Goal: Information Seeking & Learning: Learn about a topic

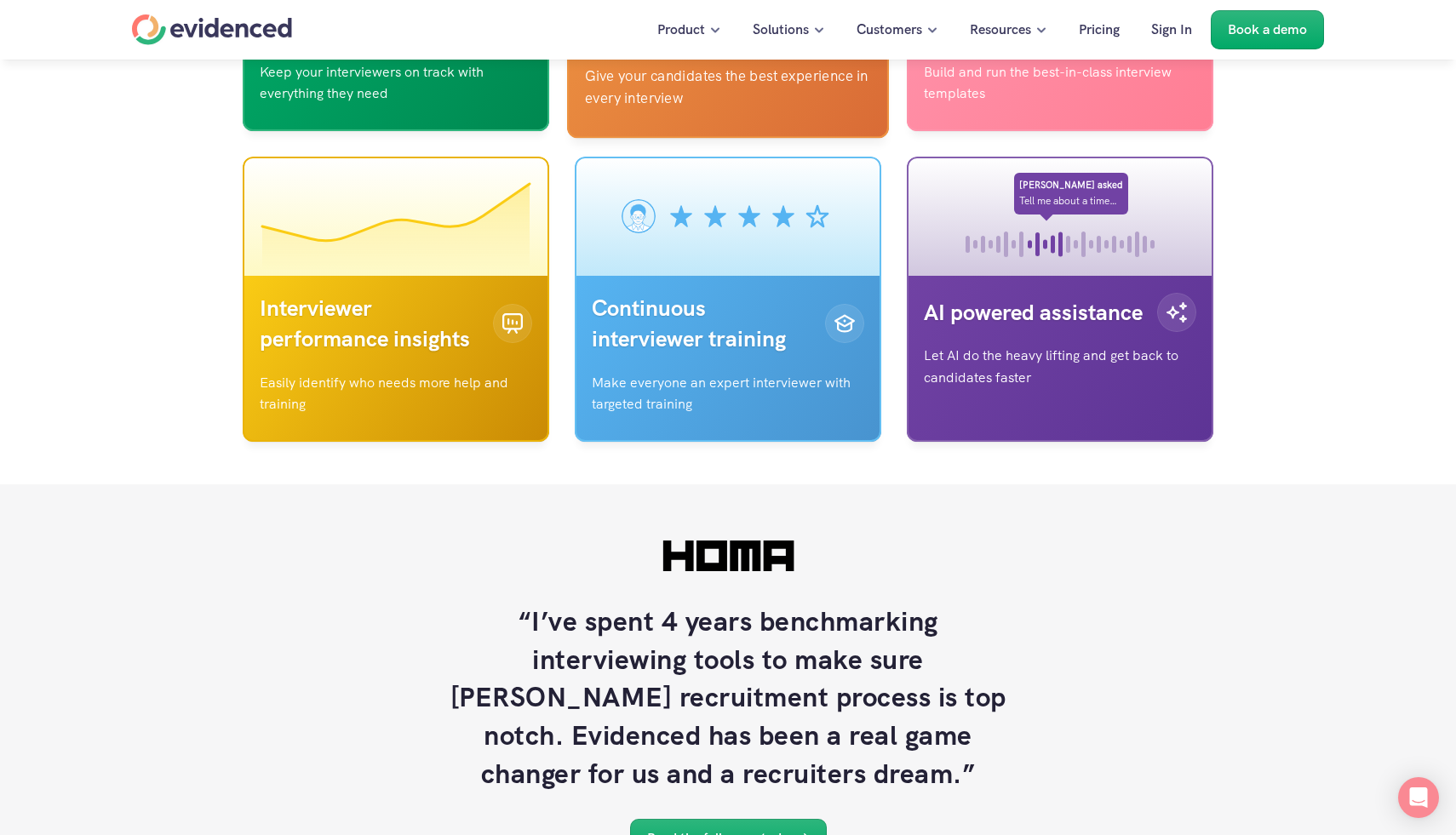
scroll to position [5613, 0]
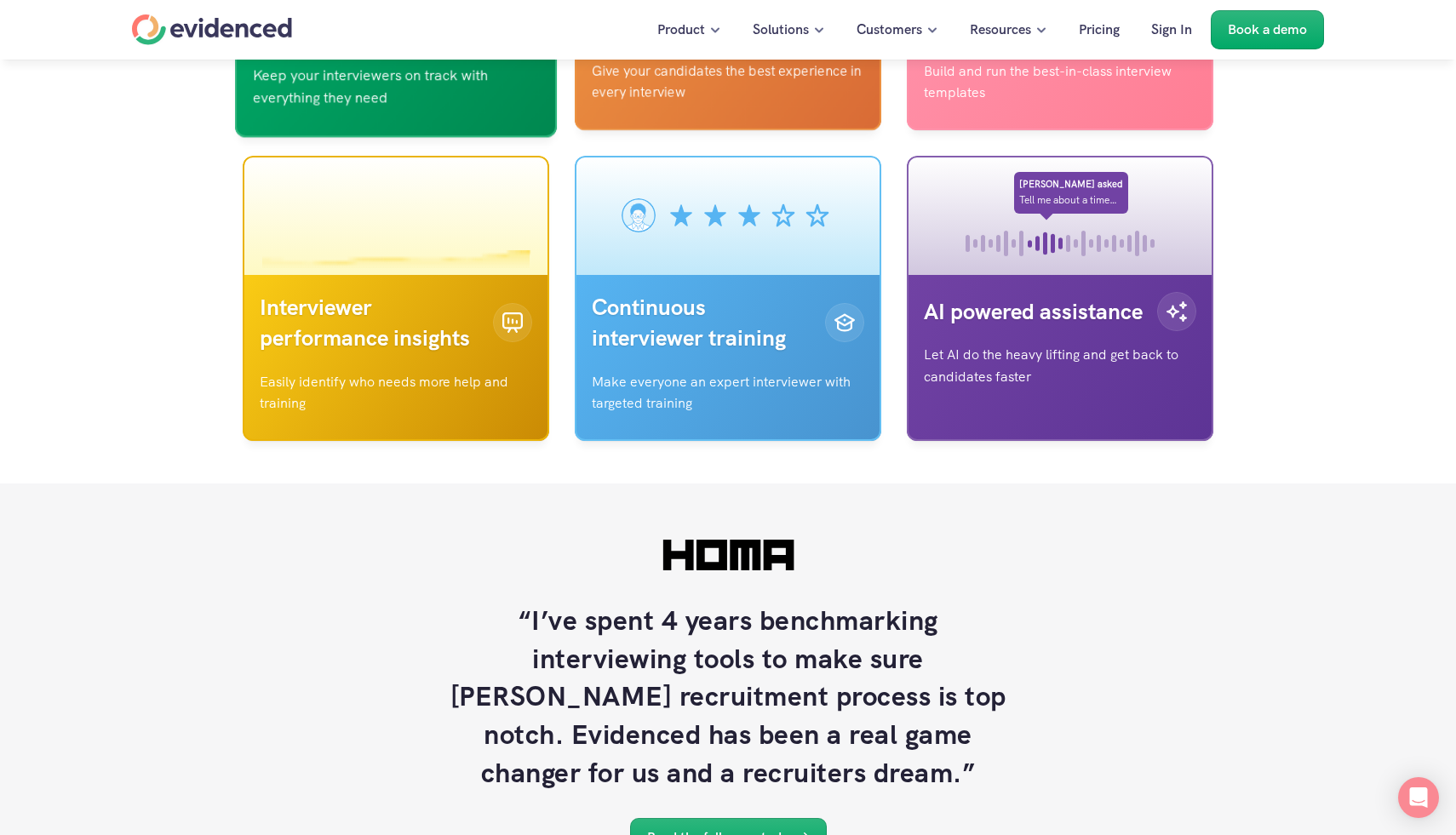
click at [423, 45] on p "Realtime interview guidance" at bounding box center [368, 12] width 232 height 65
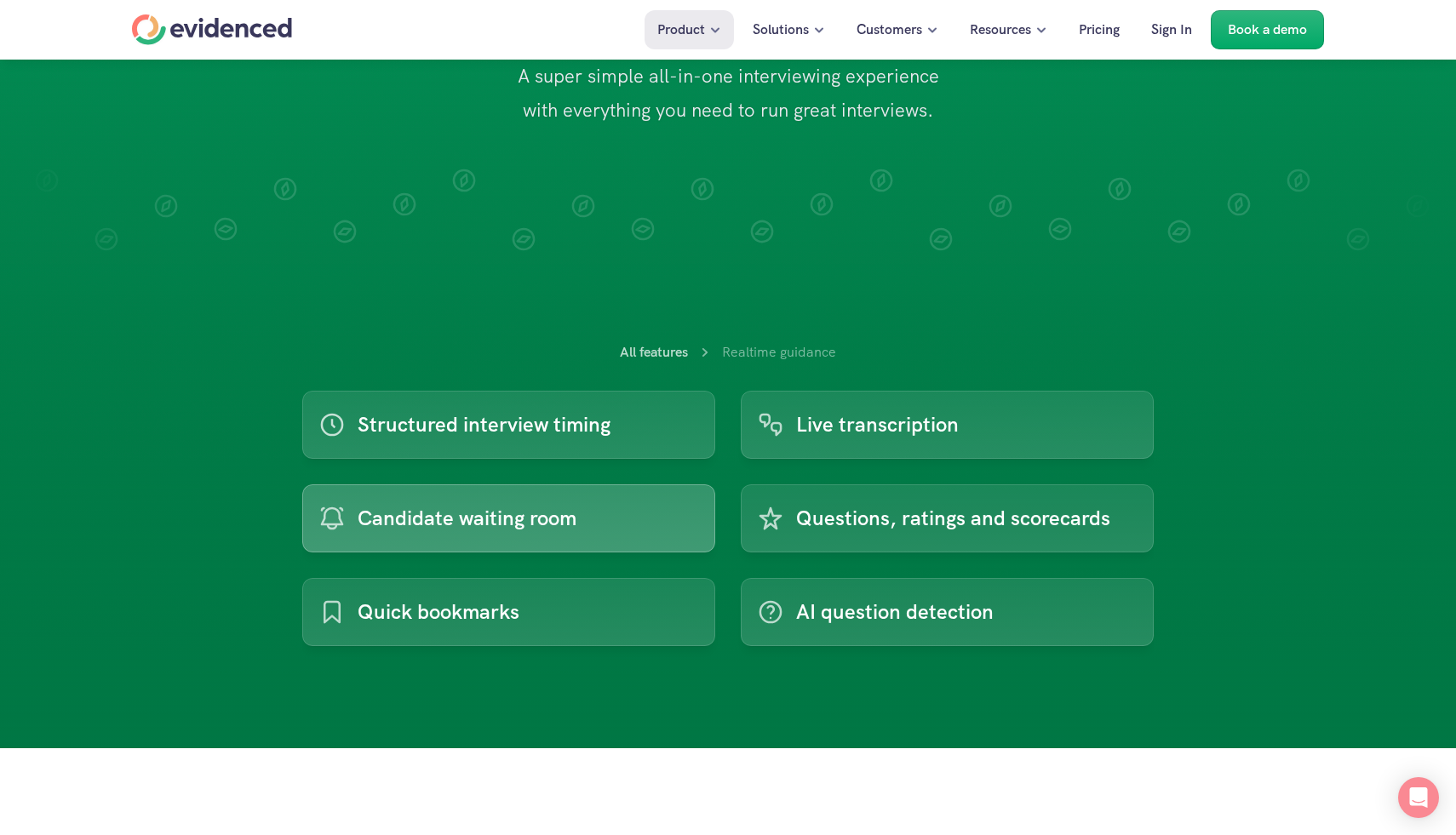
scroll to position [218, 0]
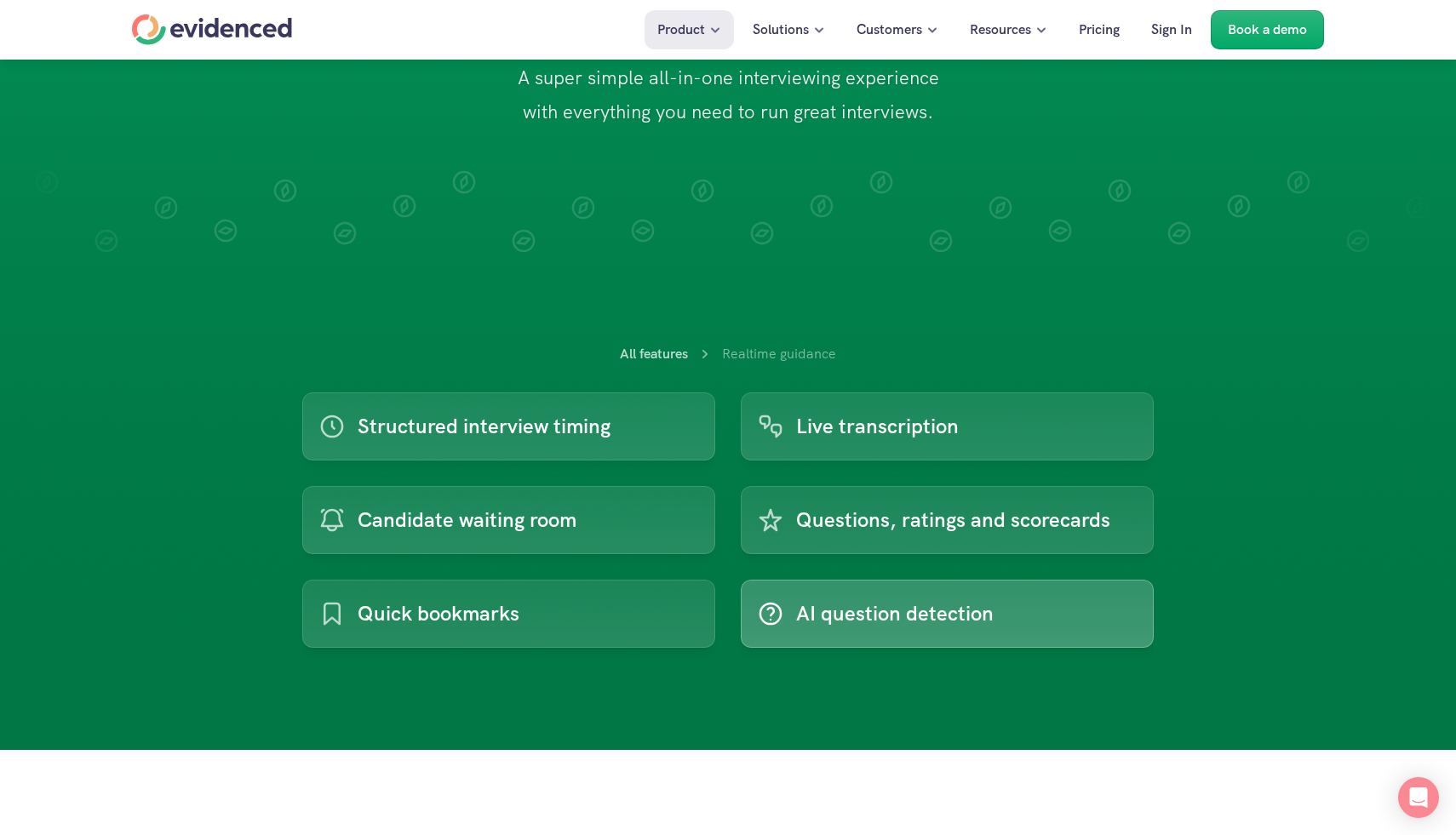
click at [801, 623] on p "AI question detection" at bounding box center [894, 614] width 198 height 32
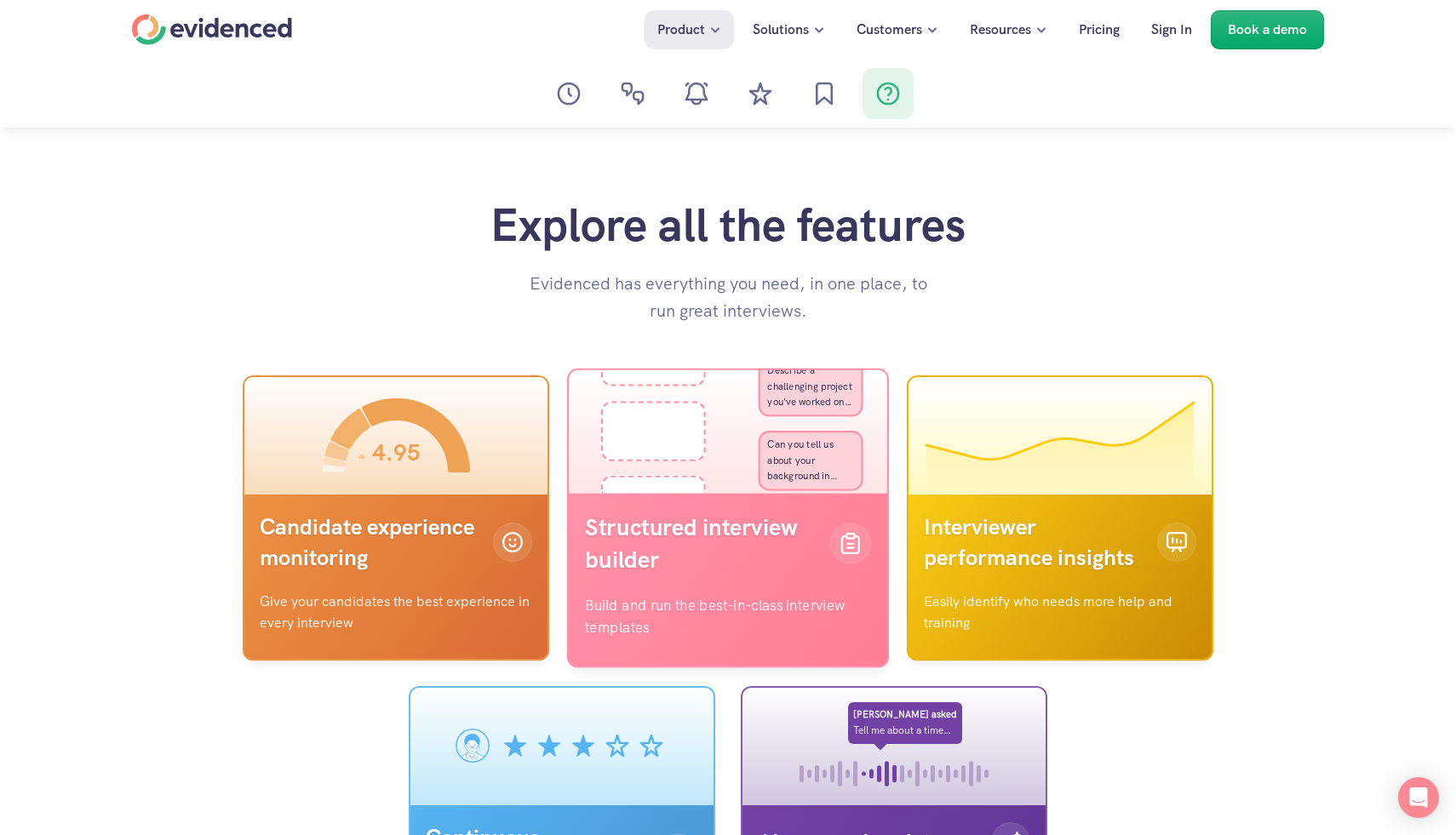
scroll to position [5712, 0]
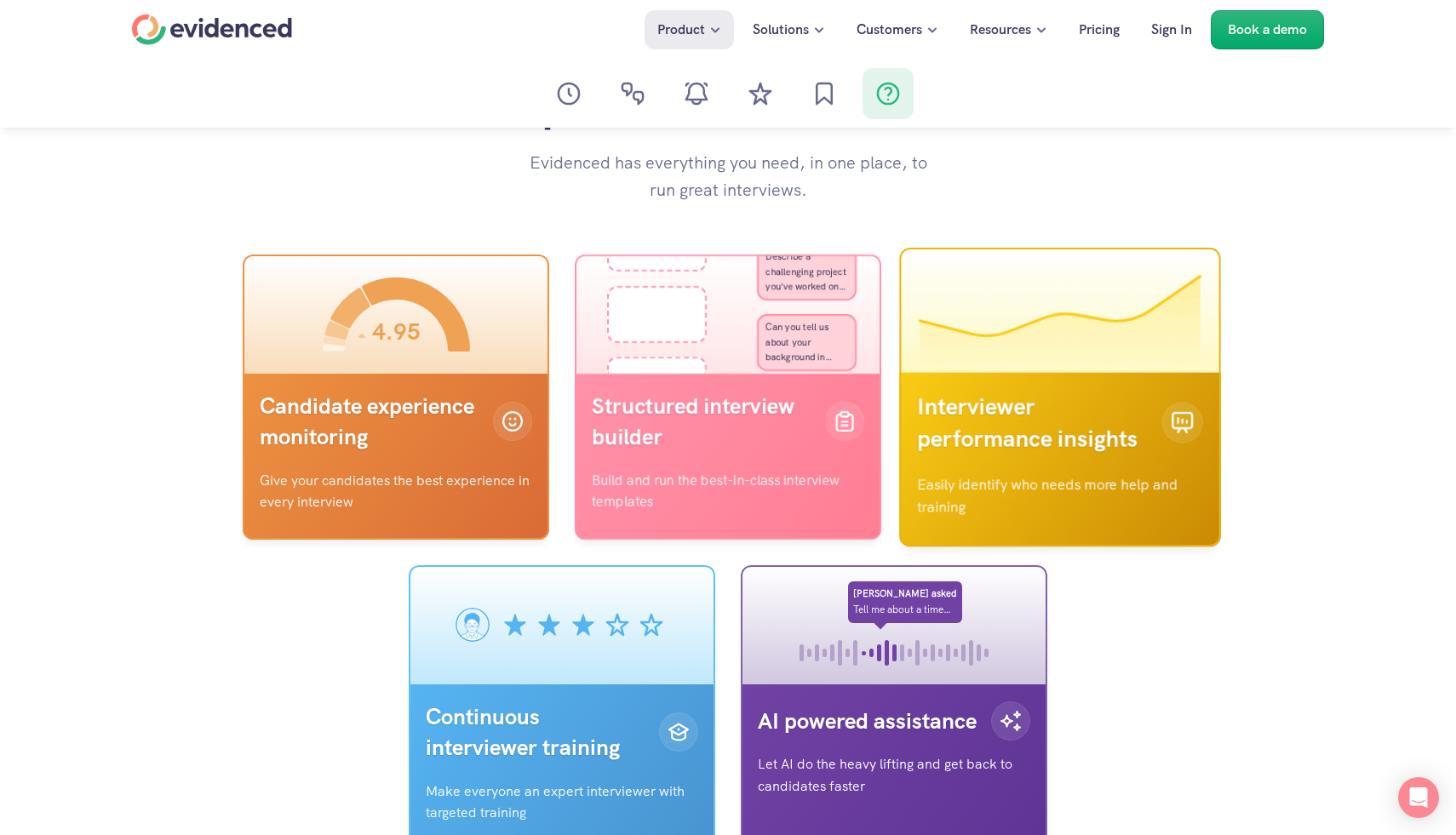
click at [1049, 401] on p "Interviewer performance insights" at bounding box center [1032, 424] width 232 height 65
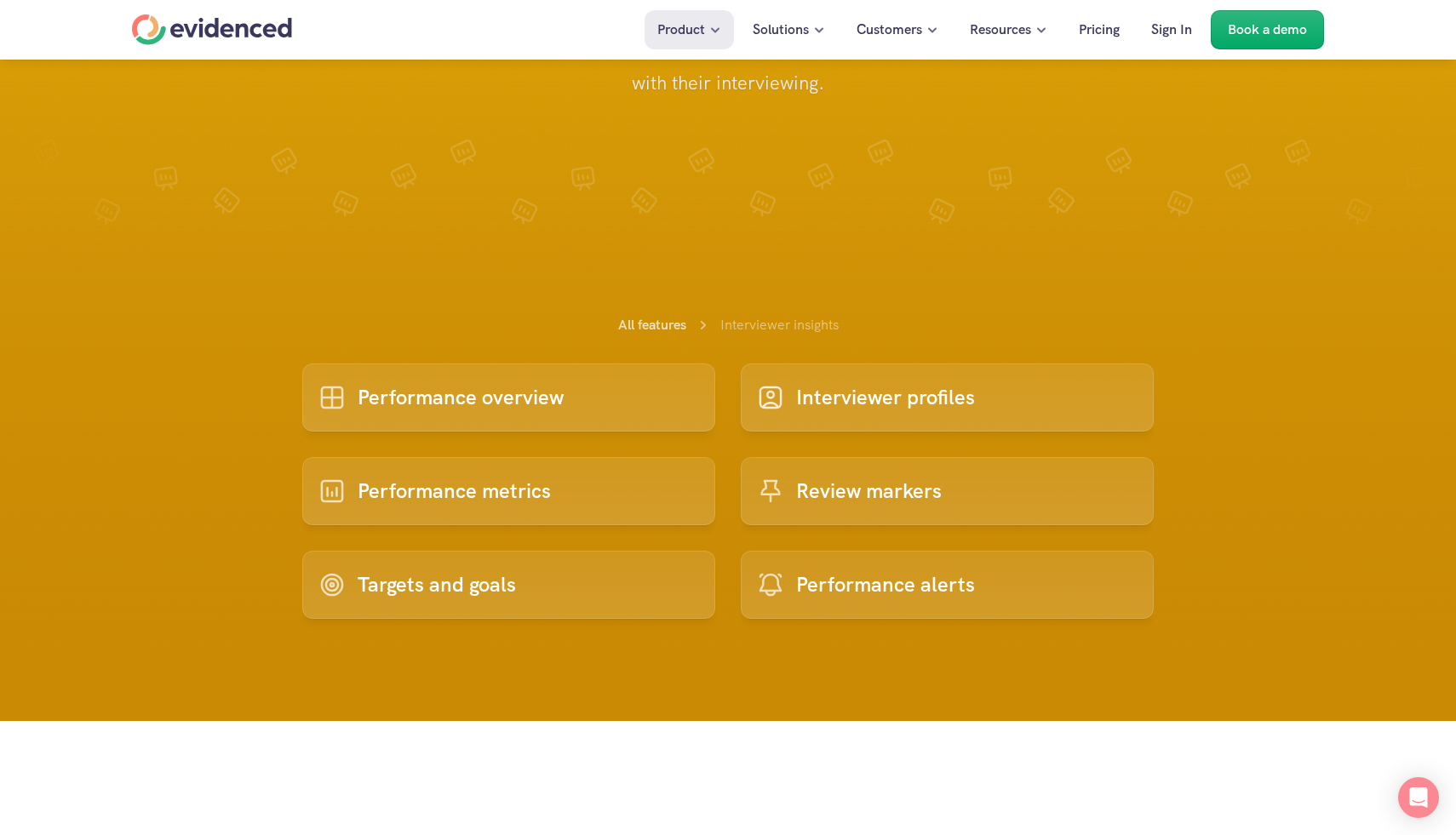
scroll to position [248, 0]
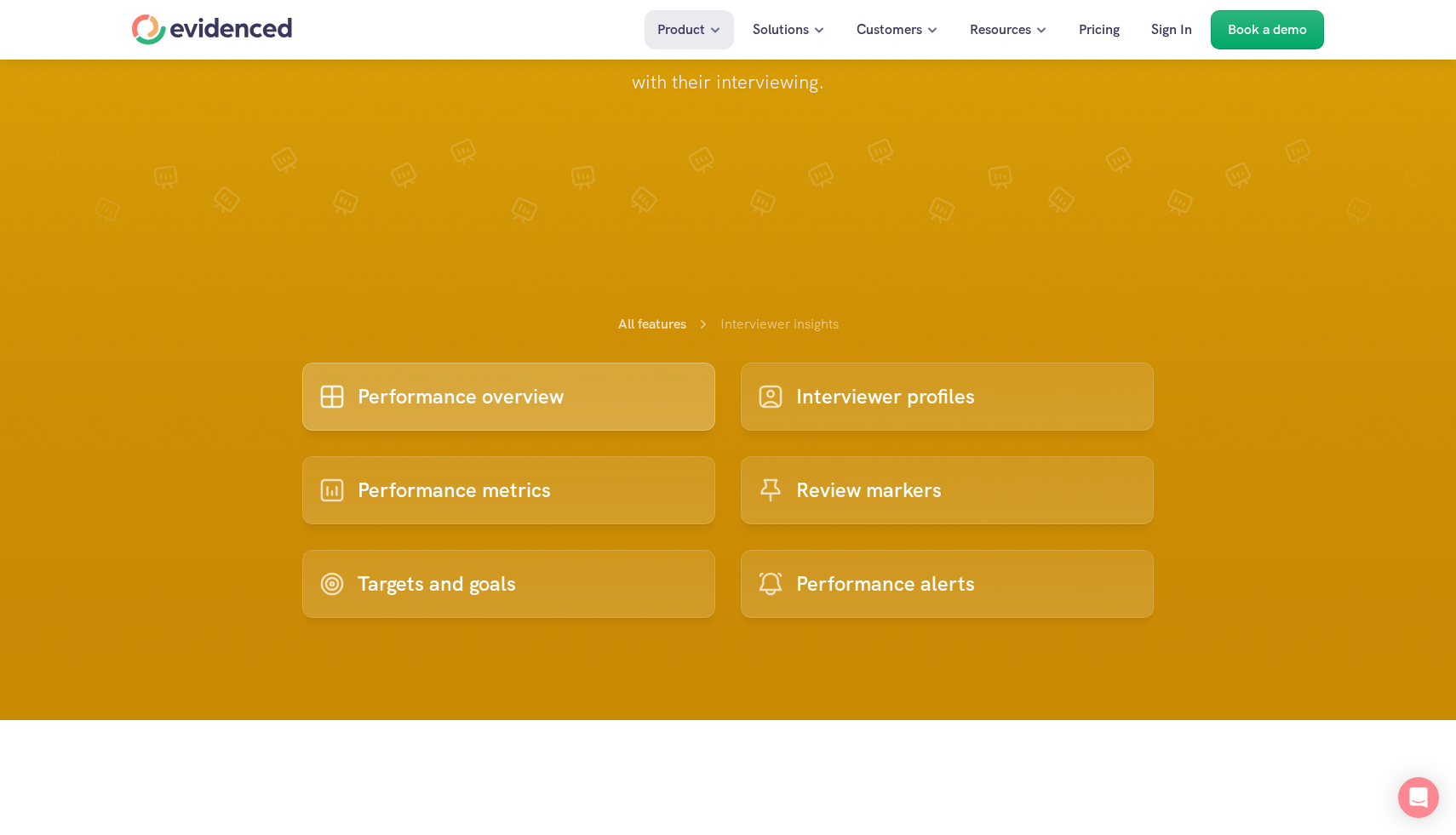
click at [430, 399] on p "Performance overview" at bounding box center [461, 397] width 206 height 32
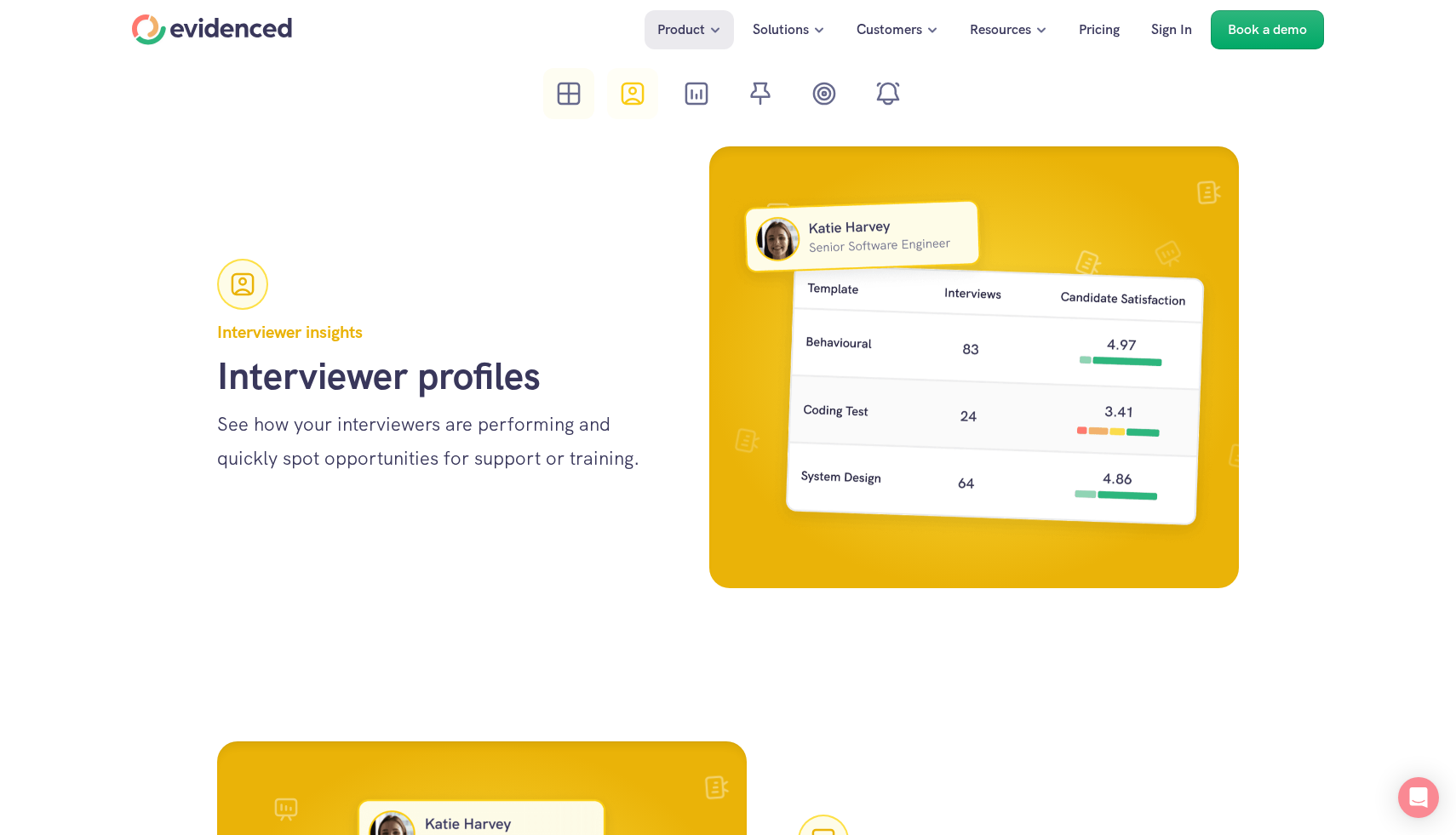
scroll to position [1886, 0]
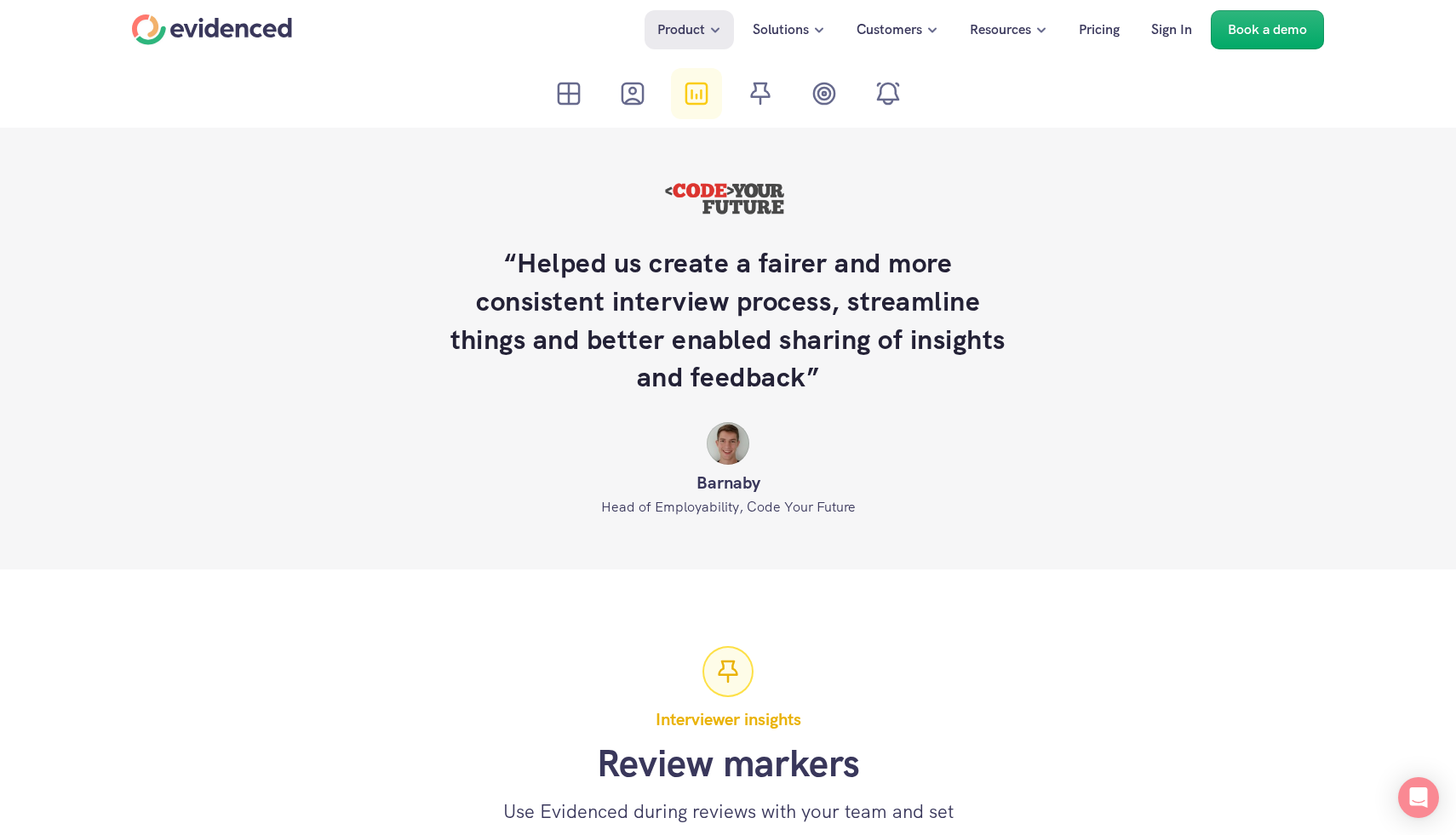
scroll to position [248, 0]
